Goal: Find specific page/section: Locate a particular part of the current website

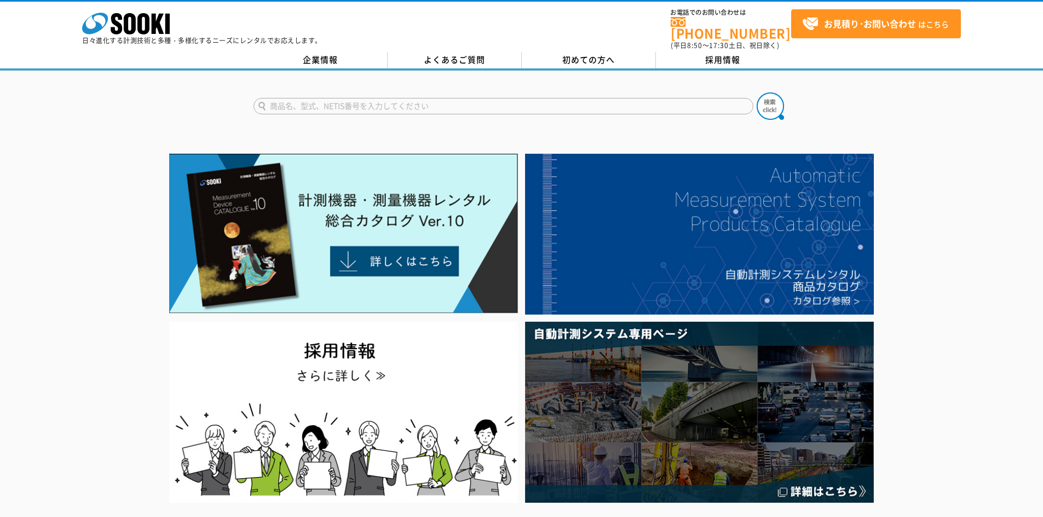
click at [383, 98] on input "text" at bounding box center [503, 106] width 500 height 16
type input "3091"
click at [756, 93] on button at bounding box center [769, 106] width 27 height 27
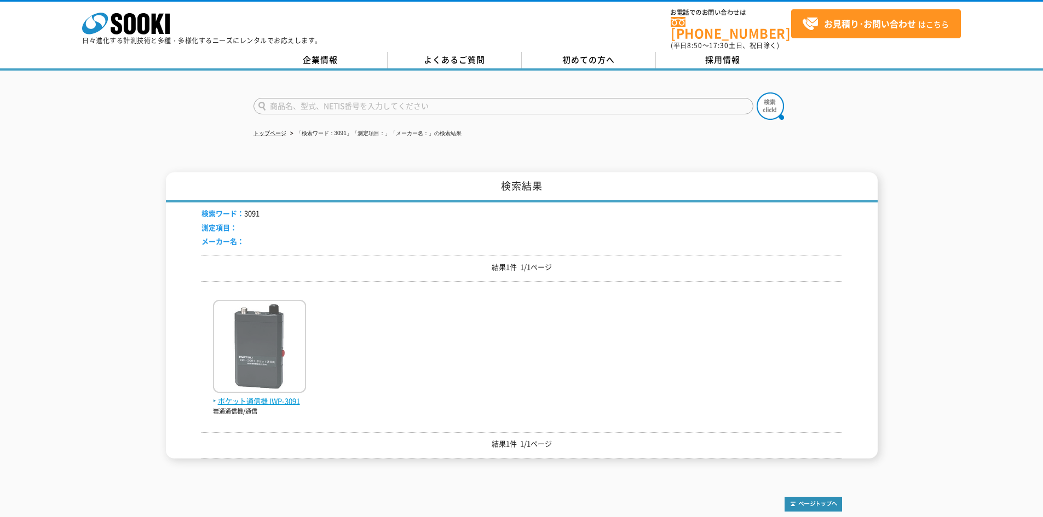
click at [272, 343] on img at bounding box center [259, 348] width 93 height 96
